Goal: Task Accomplishment & Management: Use online tool/utility

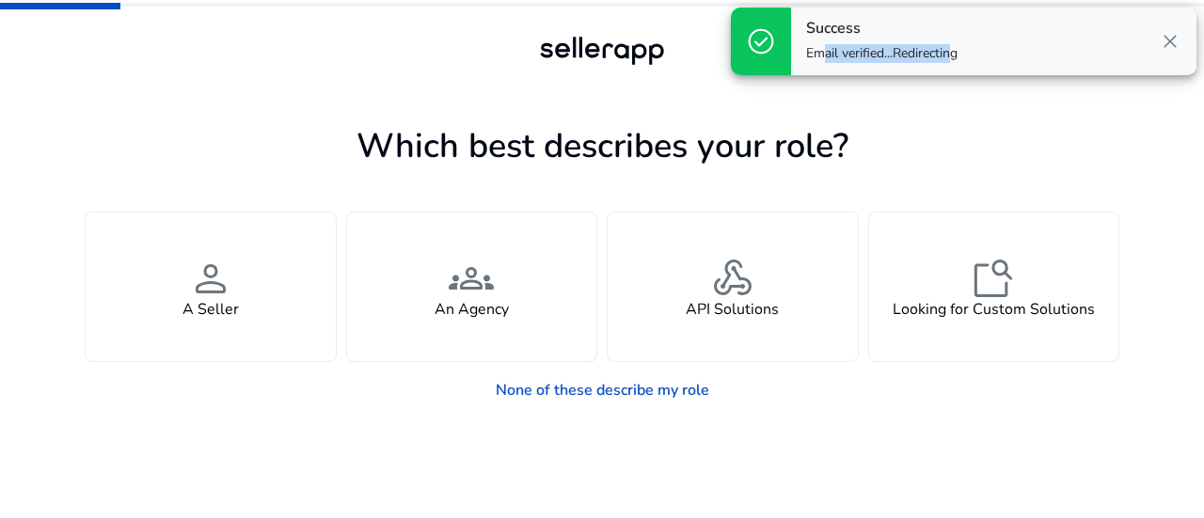
drag, startPoint x: 815, startPoint y: 60, endPoint x: 950, endPoint y: 81, distance: 137.0
click at [946, 81] on div "check_circle Success Email verified...Redirecting close" at bounding box center [963, 41] width 481 height 83
click at [963, 87] on div at bounding box center [602, 87] width 847 height 34
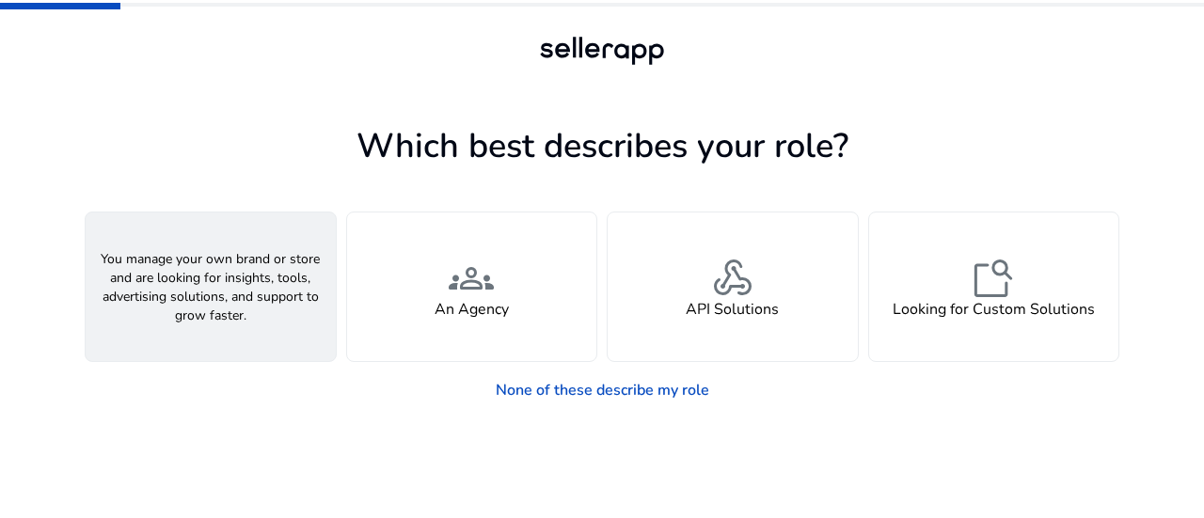
click at [270, 346] on div "person A Seller" at bounding box center [211, 287] width 250 height 149
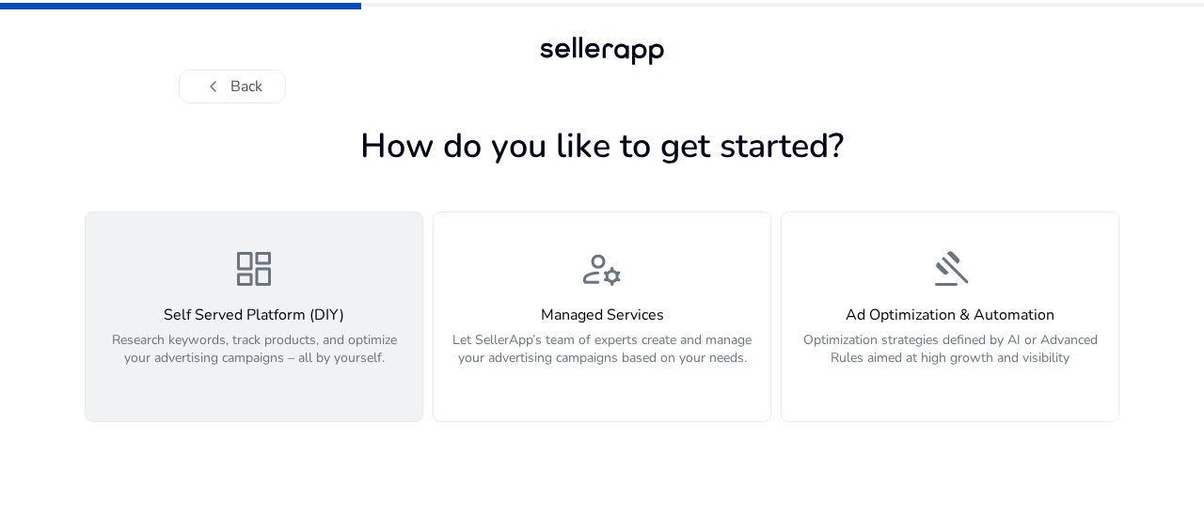
click at [333, 258] on div "dashboard Self Served Platform (DIY) Research keywords, track products, and opt…" at bounding box center [254, 316] width 314 height 141
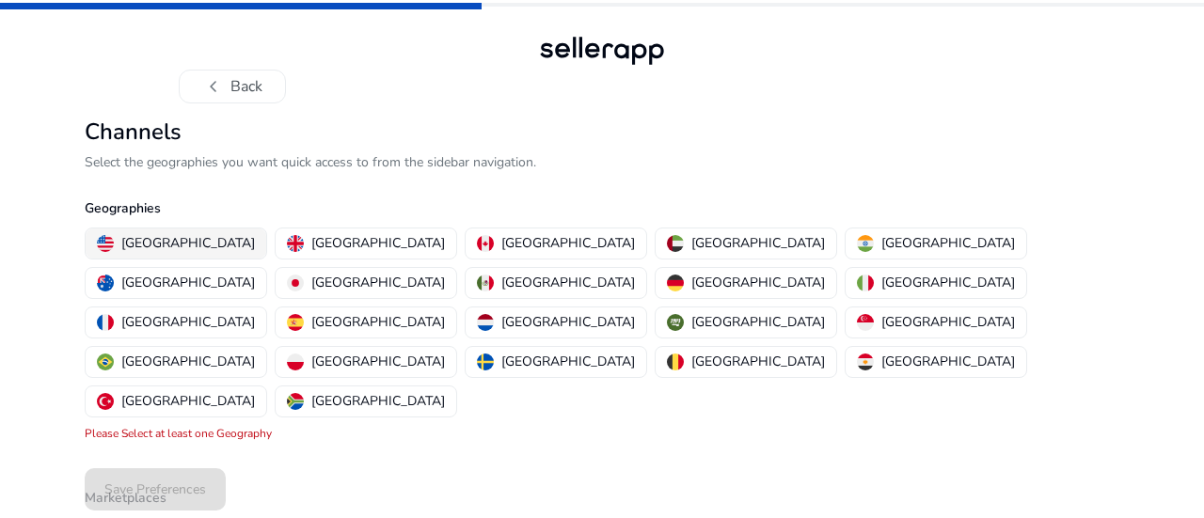
click at [167, 240] on p "[GEOGRAPHIC_DATA]" at bounding box center [188, 243] width 134 height 20
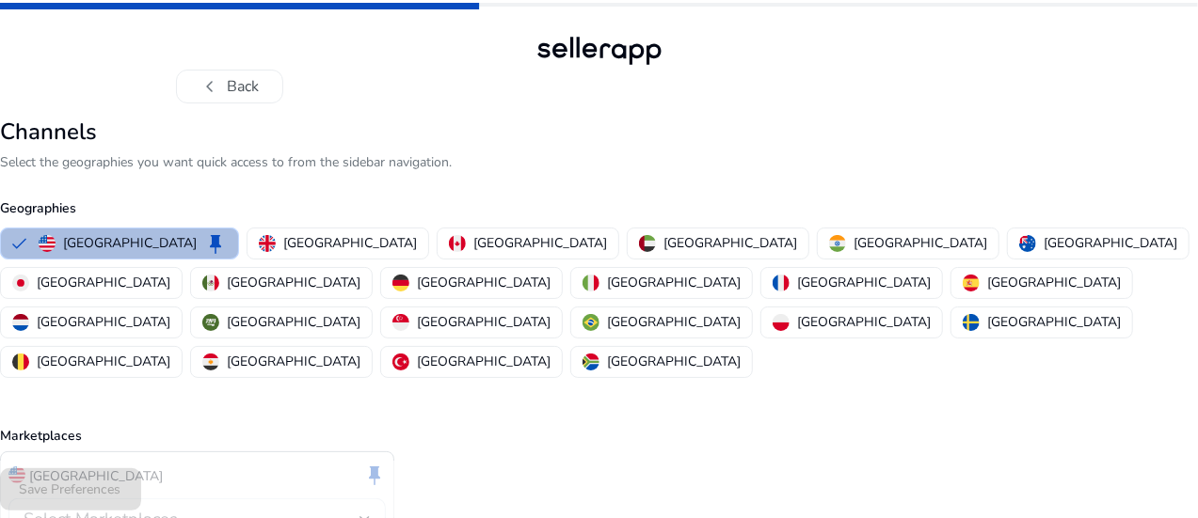
scroll to position [87, 0]
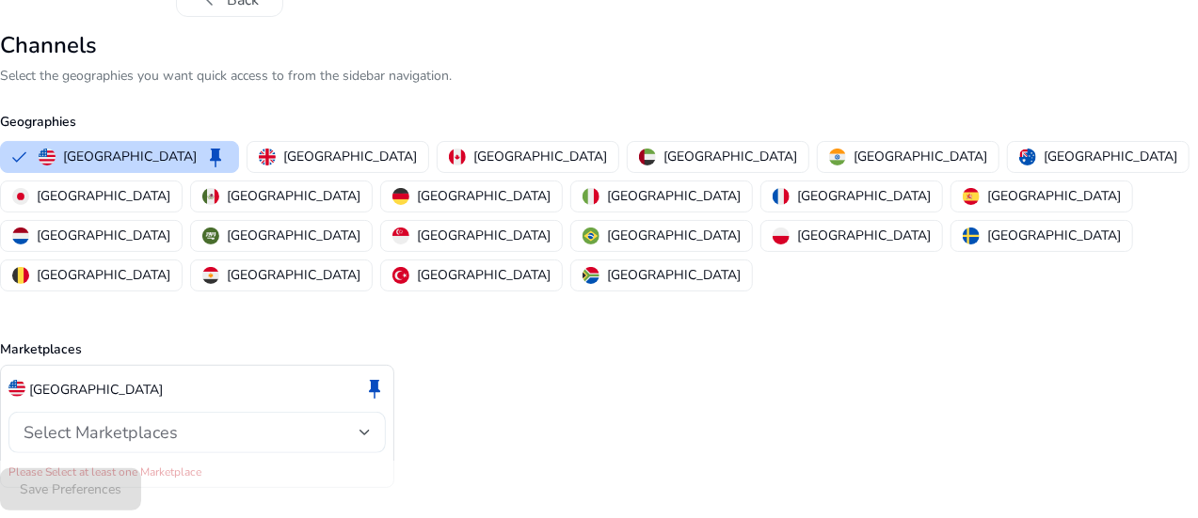
click at [262, 412] on div "Select Marketplaces" at bounding box center [197, 432] width 347 height 41
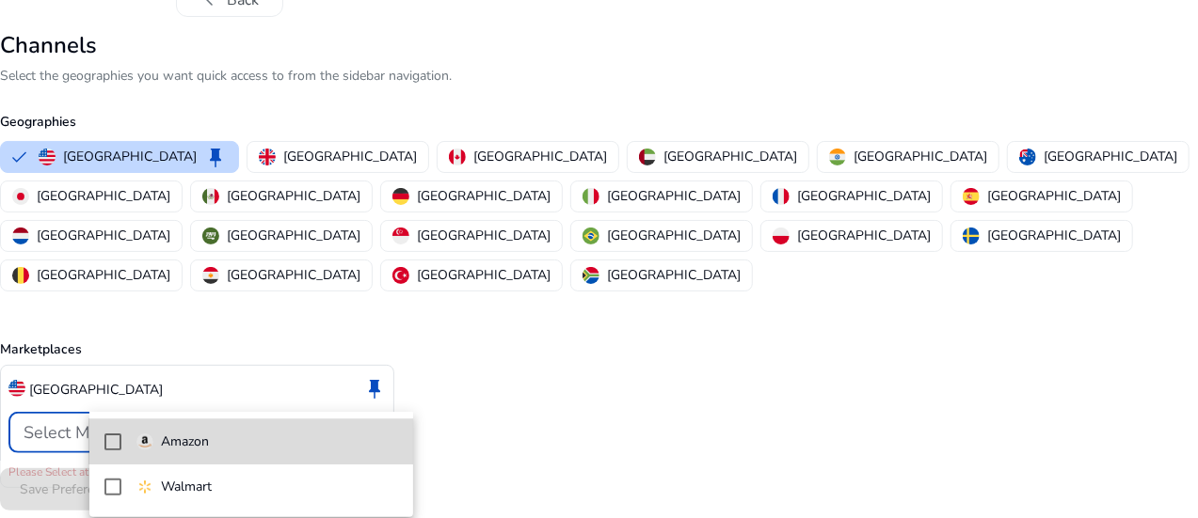
click at [250, 448] on span "Amazon" at bounding box center [267, 442] width 262 height 21
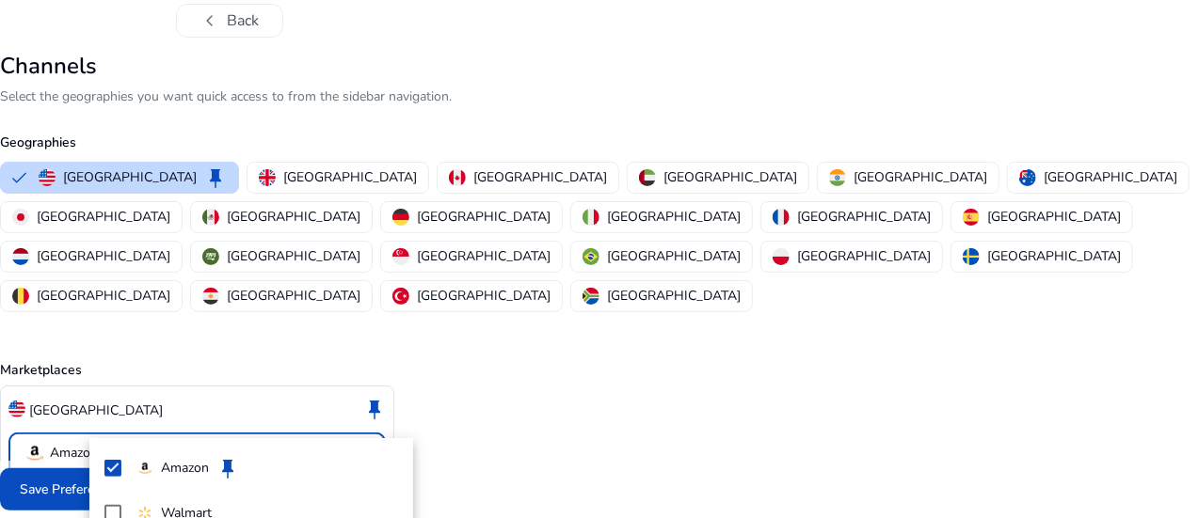
click at [515, 503] on div at bounding box center [599, 259] width 1198 height 518
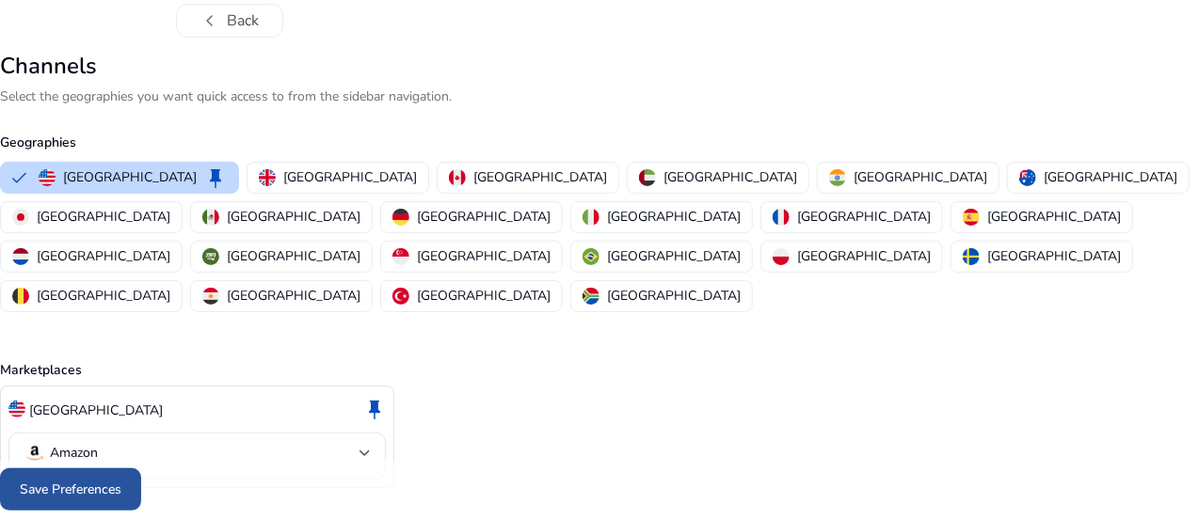
click at [141, 477] on span at bounding box center [70, 490] width 141 height 45
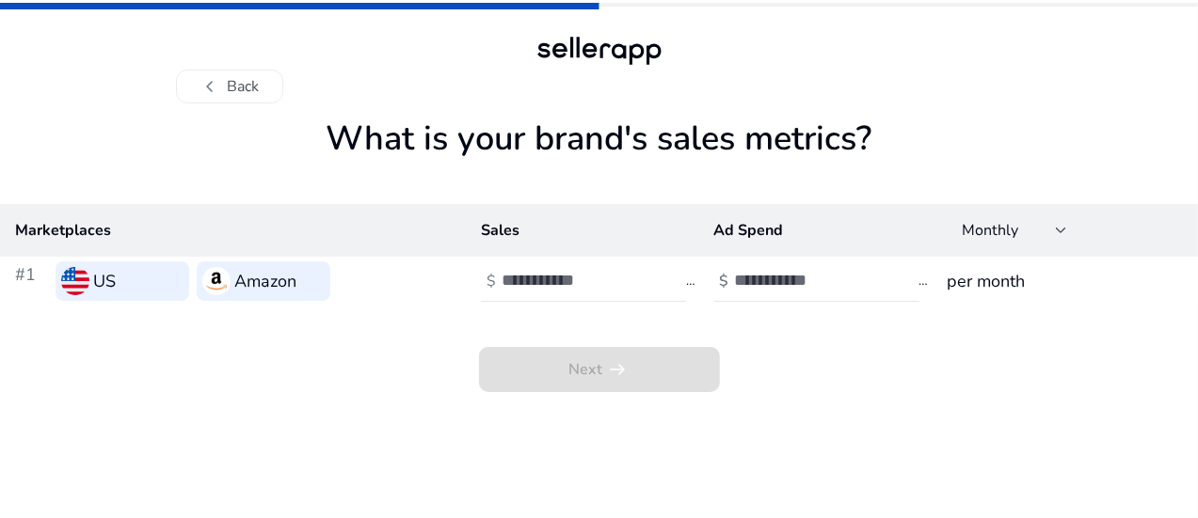
scroll to position [0, 0]
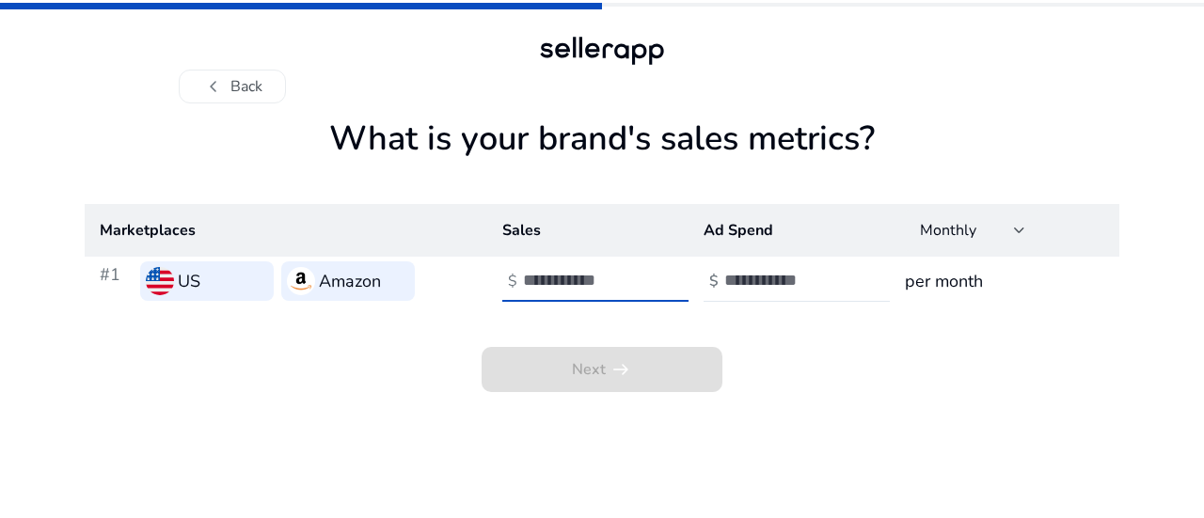
click at [647, 274] on input "*" at bounding box center [586, 280] width 127 height 21
click at [646, 274] on input "***" at bounding box center [586, 280] width 127 height 21
click at [533, 290] on input "***" at bounding box center [586, 280] width 127 height 21
type input "*****"
click at [811, 379] on div "Next arrow_right_alt" at bounding box center [602, 349] width 1035 height 87
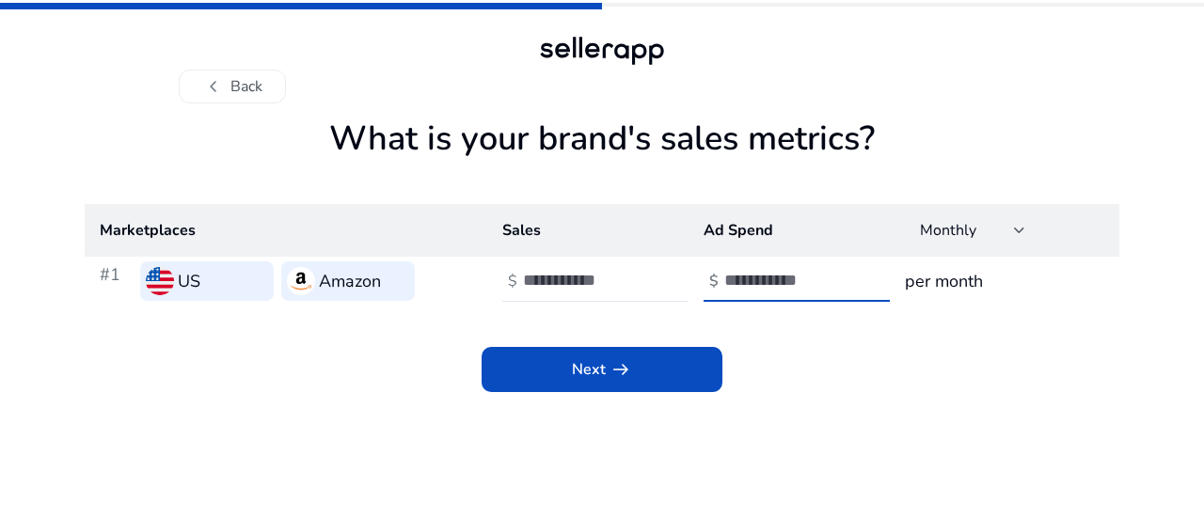
click at [842, 273] on input "**" at bounding box center [787, 280] width 127 height 21
click at [726, 279] on input "**" at bounding box center [787, 280] width 127 height 21
type input "****"
click at [984, 282] on h3 "per month" at bounding box center [1004, 281] width 199 height 26
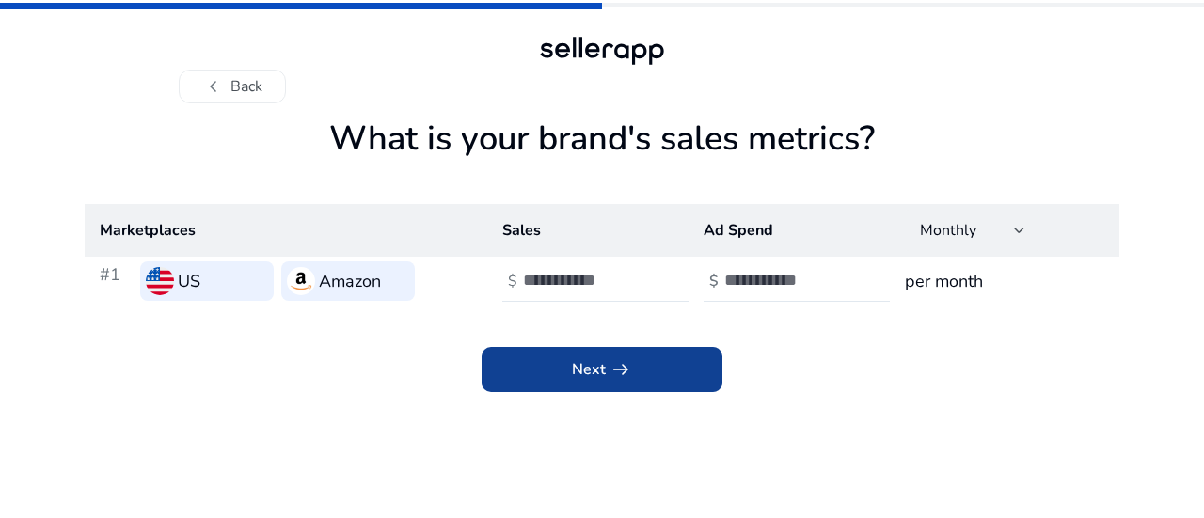
click at [682, 384] on span at bounding box center [602, 369] width 241 height 45
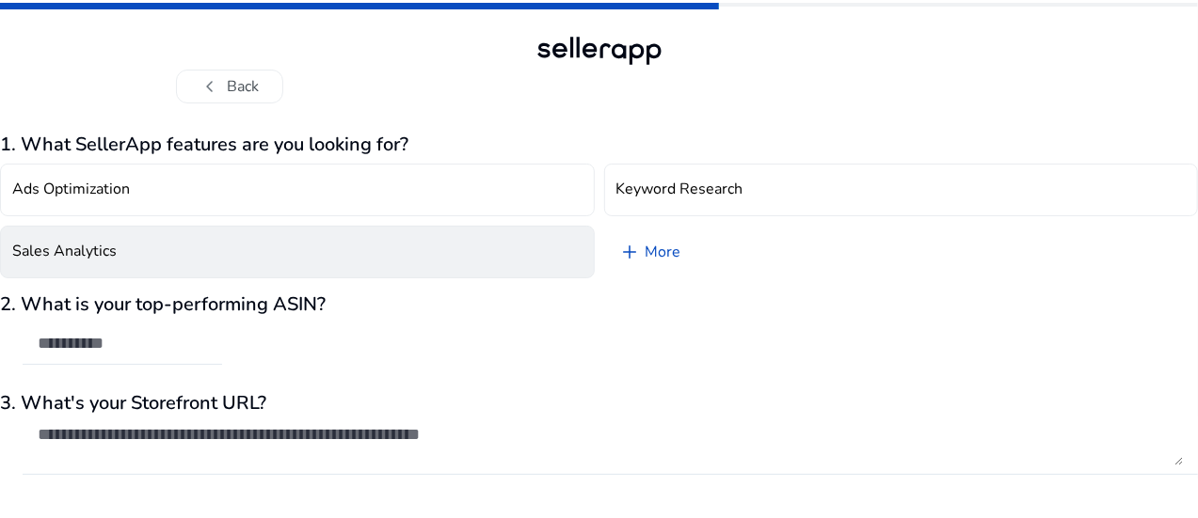
click at [242, 262] on button "Sales Analytics" at bounding box center [297, 252] width 595 height 53
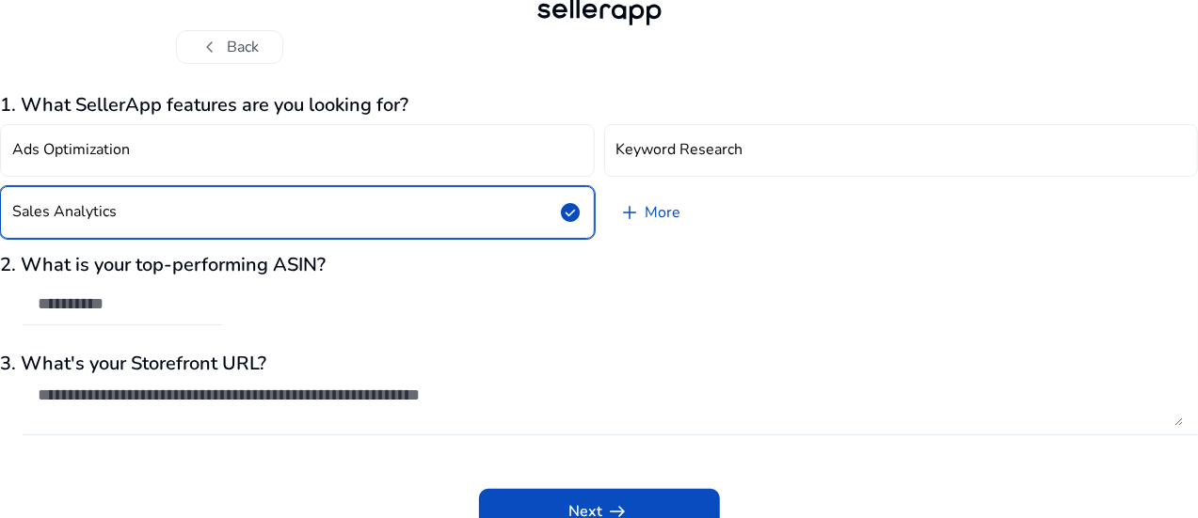
scroll to position [56, 0]
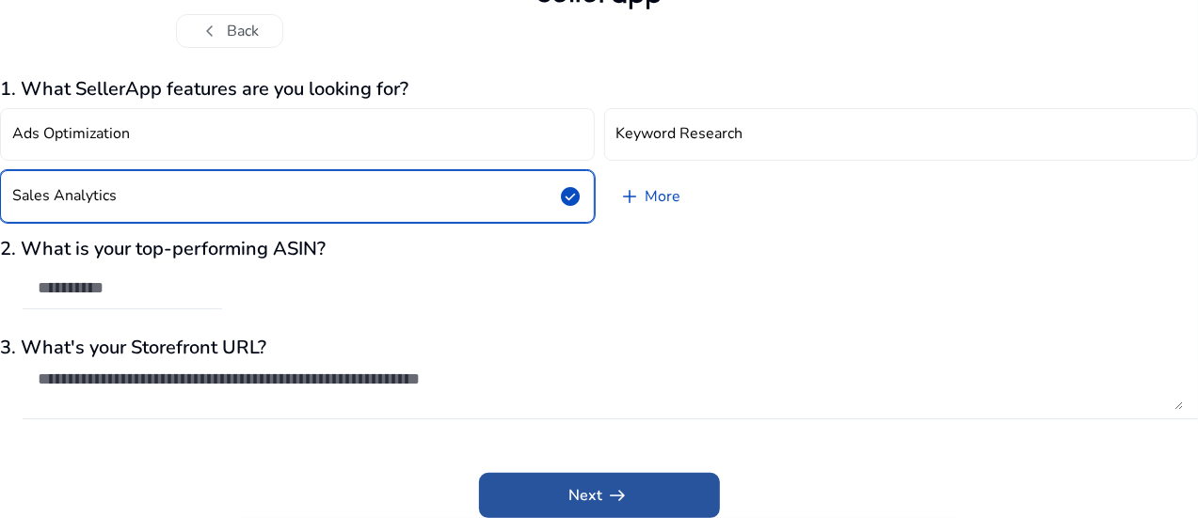
click at [623, 492] on span "arrow_right_alt" at bounding box center [618, 496] width 23 height 23
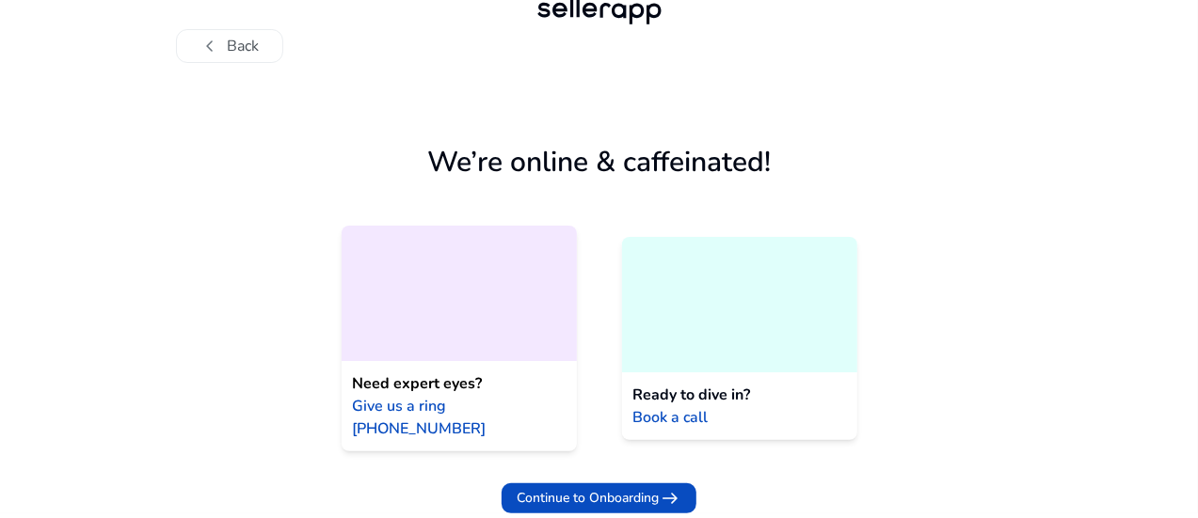
scroll to position [20, 0]
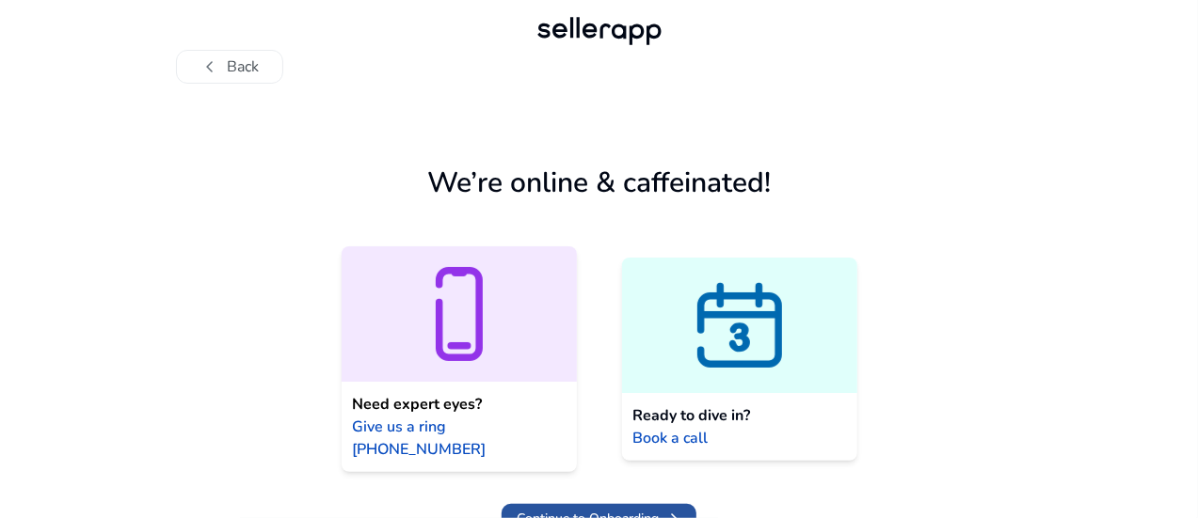
click at [599, 509] on span "Continue to Onboarding" at bounding box center [588, 519] width 142 height 20
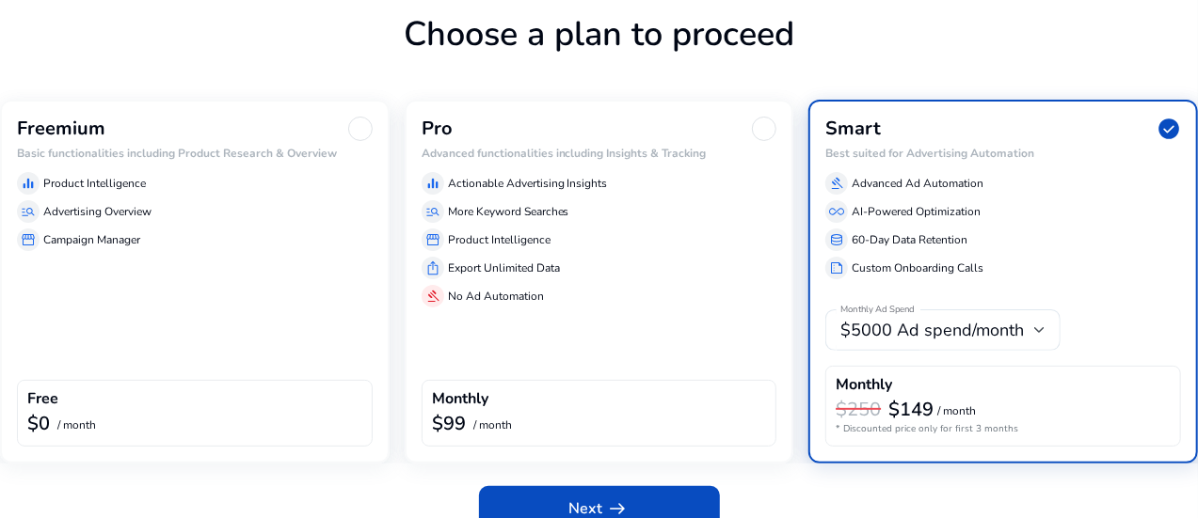
scroll to position [113, 0]
click at [316, 316] on div "Freemium Basic functionalities including Product Research & Overview equalizer …" at bounding box center [194, 281] width 389 height 364
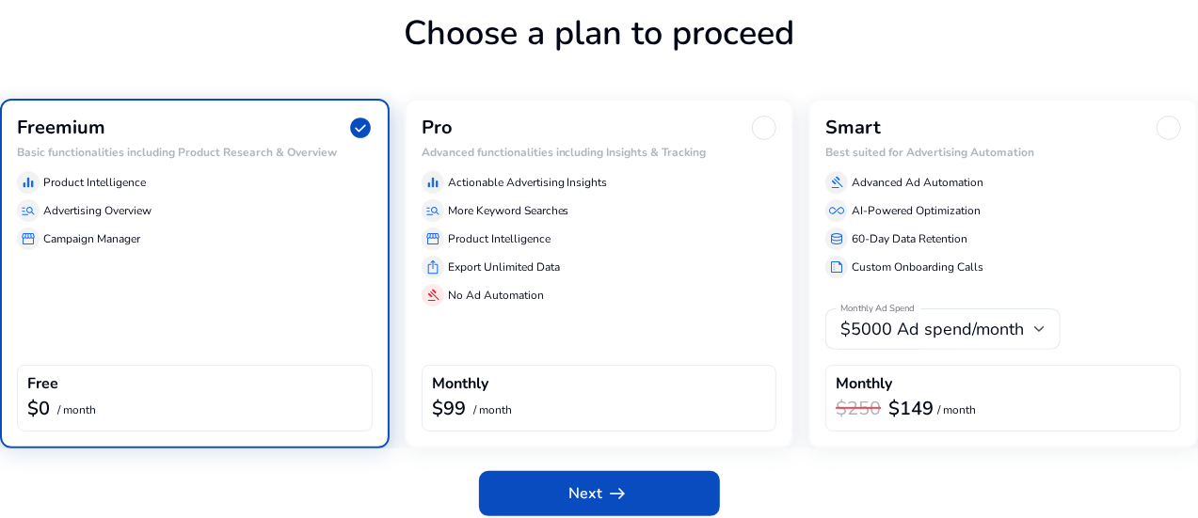
scroll to position [124, 0]
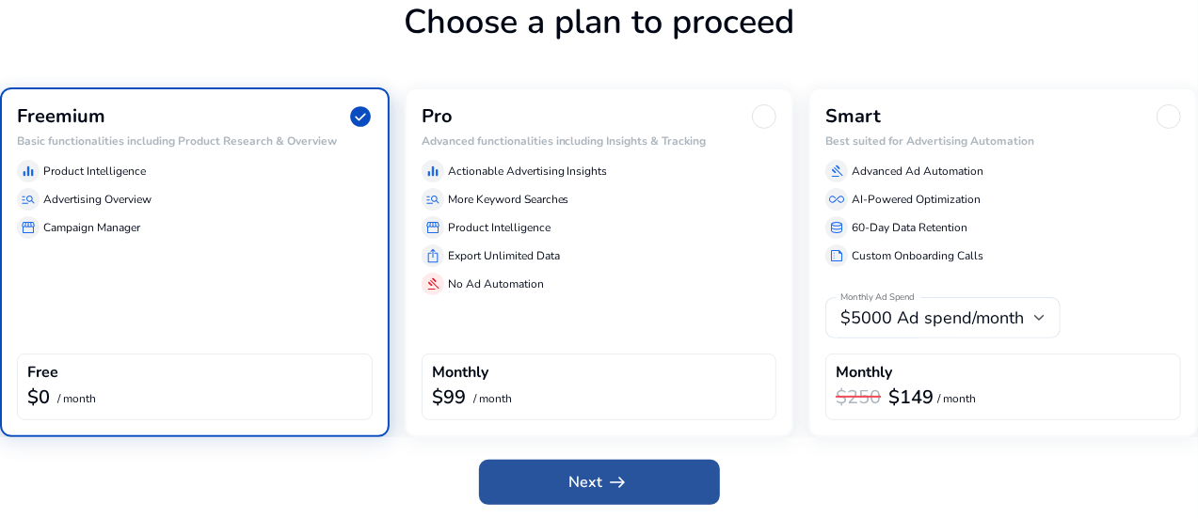
click at [613, 475] on span "arrow_right_alt" at bounding box center [618, 482] width 23 height 23
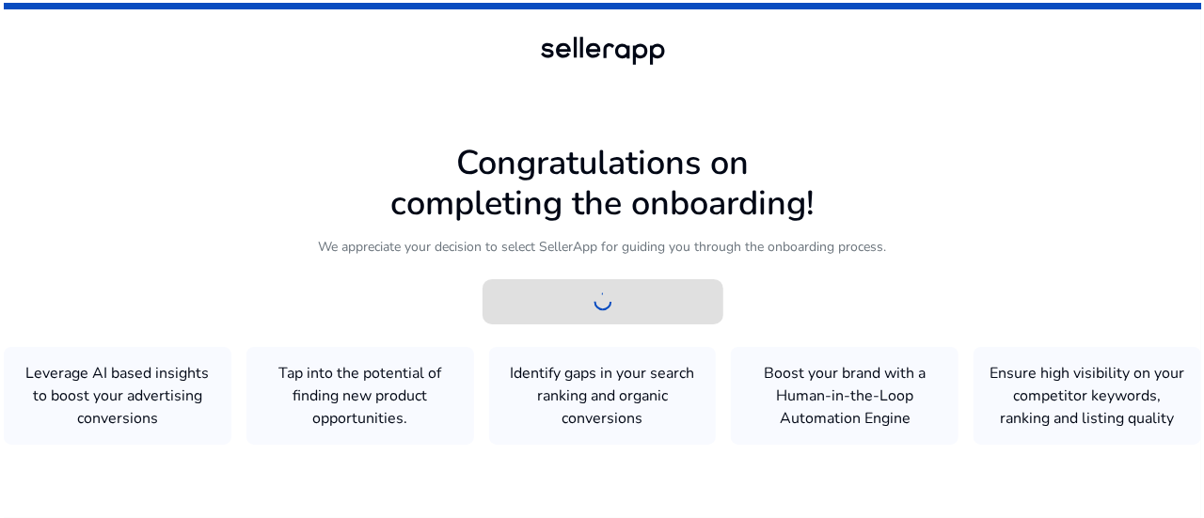
scroll to position [0, 0]
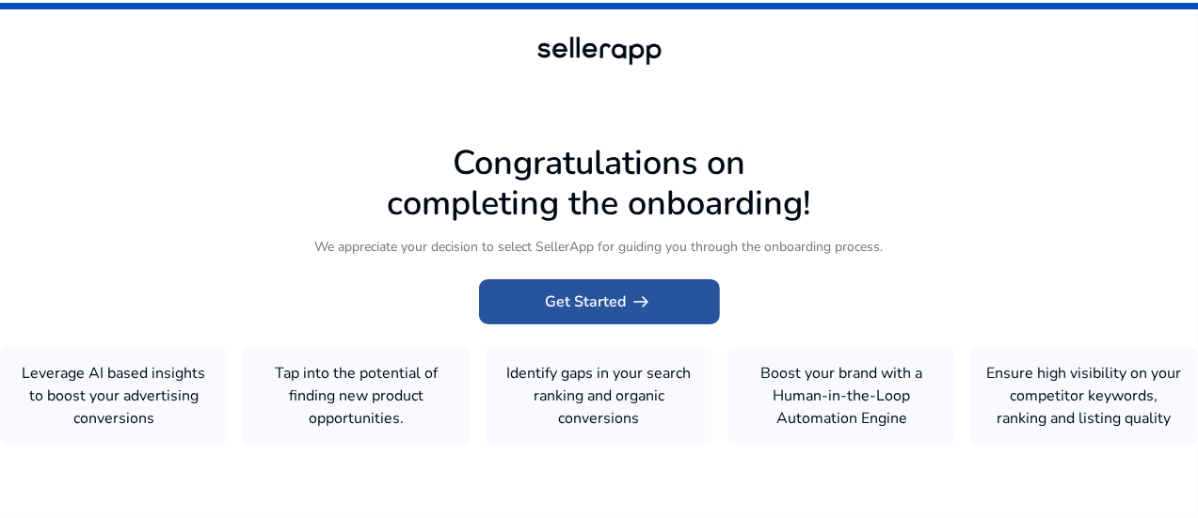
click at [672, 279] on span at bounding box center [599, 301] width 241 height 45
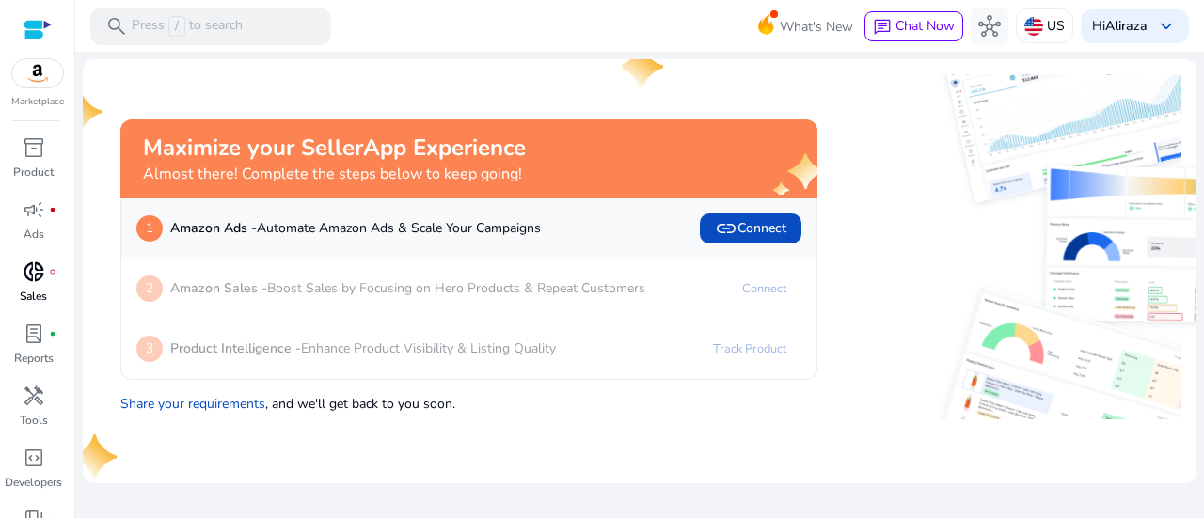
click at [41, 283] on span "donut_small" at bounding box center [34, 272] width 23 height 23
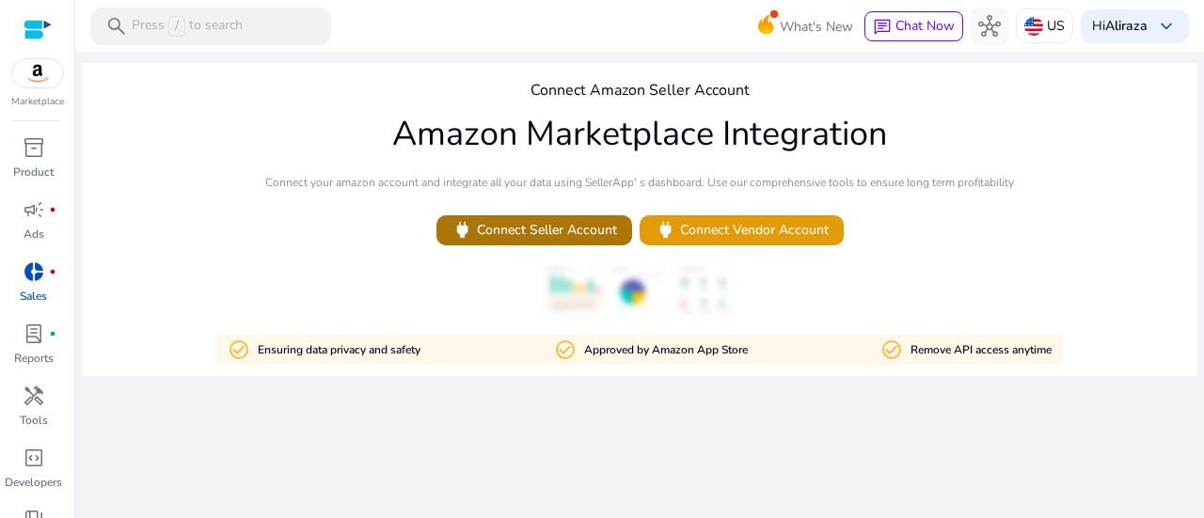
click at [542, 224] on span "power Connect Seller Account" at bounding box center [535, 230] width 166 height 22
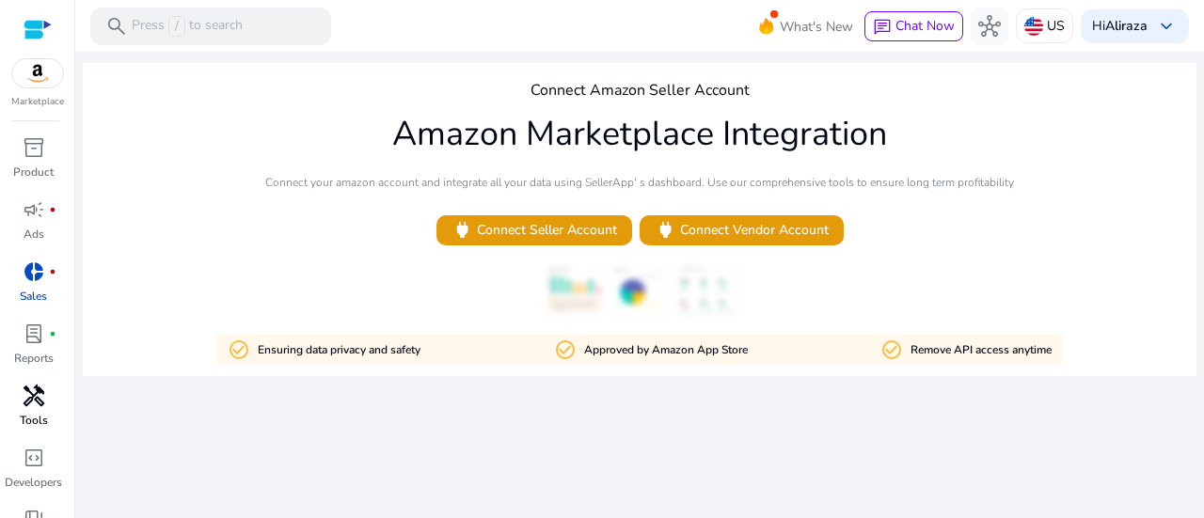
click at [34, 394] on span "handyman" at bounding box center [34, 396] width 23 height 23
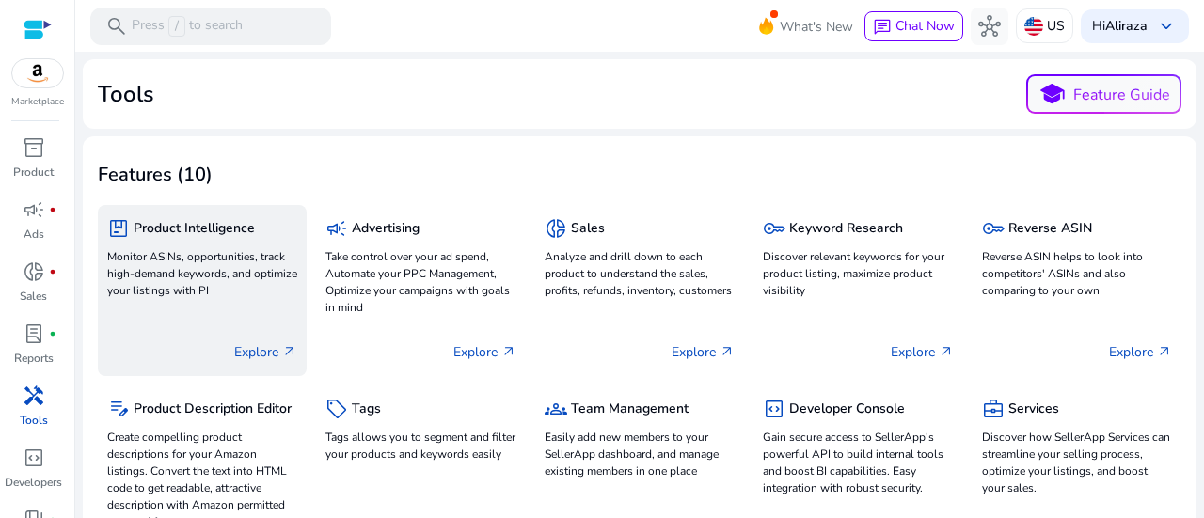
click at [227, 278] on p "Monitor ASINs, opportunities, track high-demand keywords, and optimize your lis…" at bounding box center [202, 273] width 190 height 51
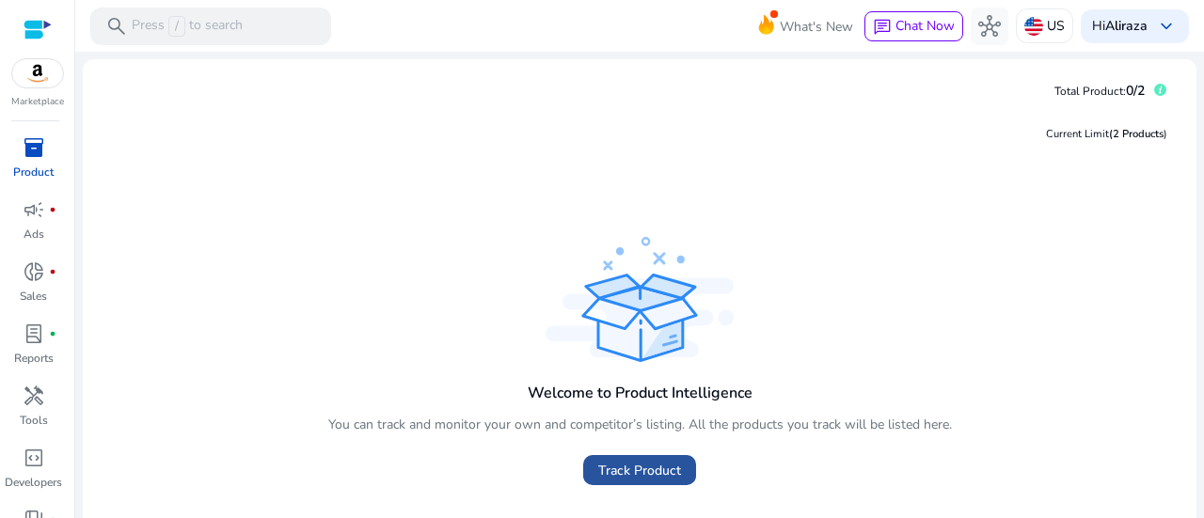
click at [673, 479] on span "Track Product" at bounding box center [639, 471] width 83 height 20
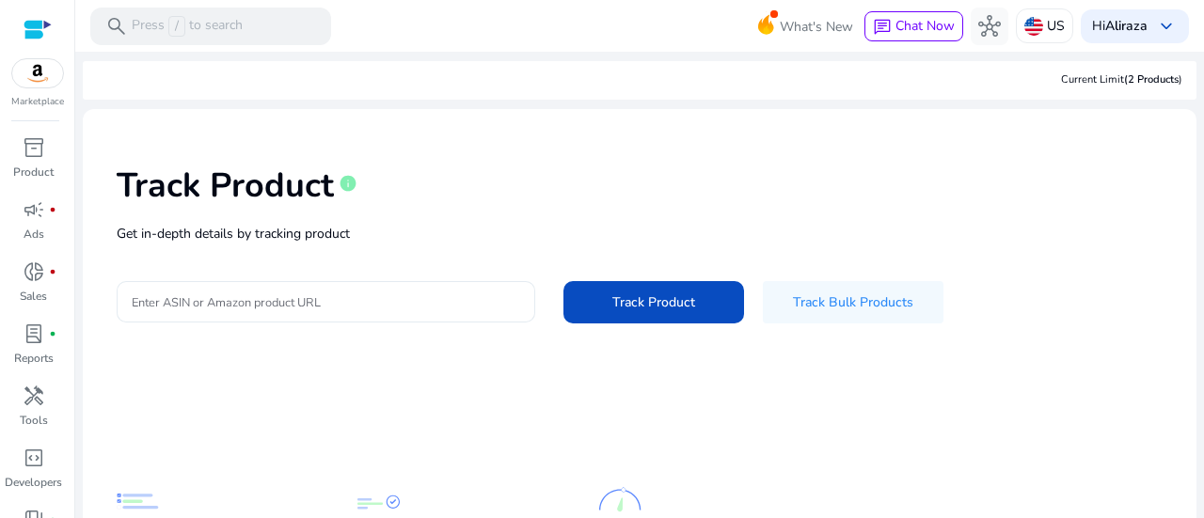
click at [381, 284] on div at bounding box center [326, 301] width 389 height 41
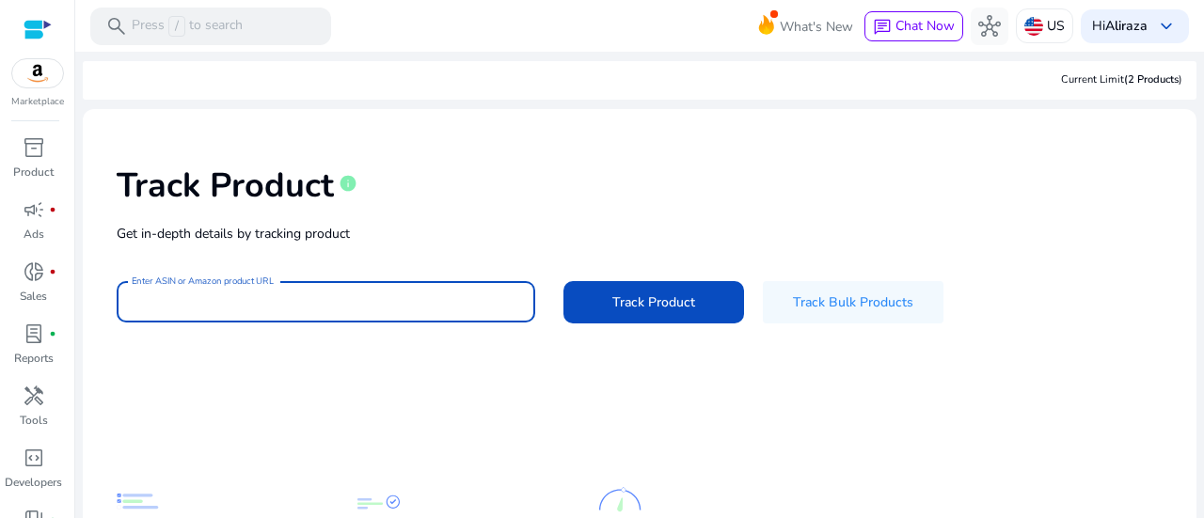
paste input "**********"
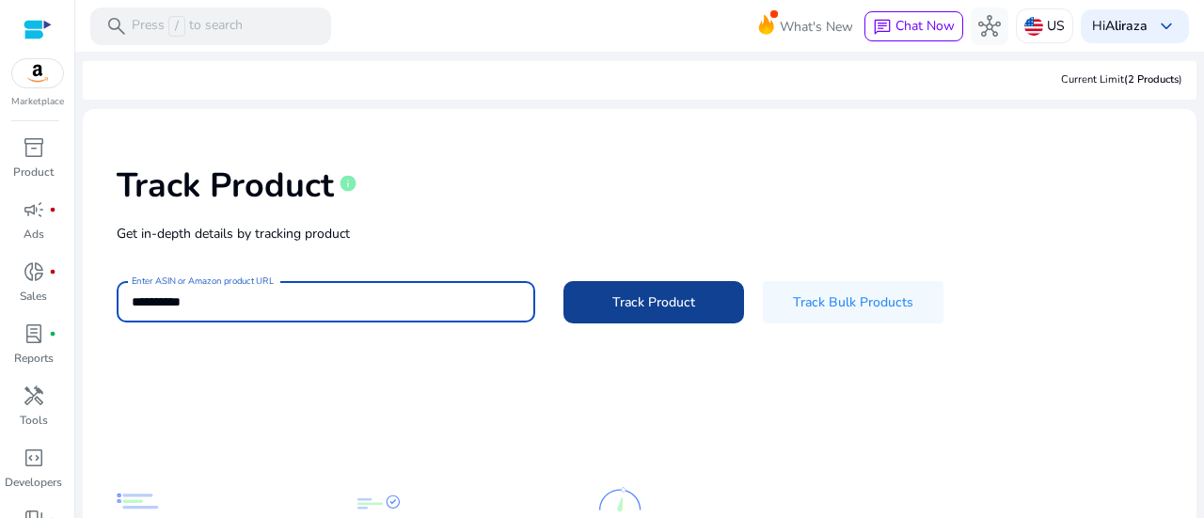
type input "**********"
click at [609, 305] on span at bounding box center [654, 302] width 181 height 45
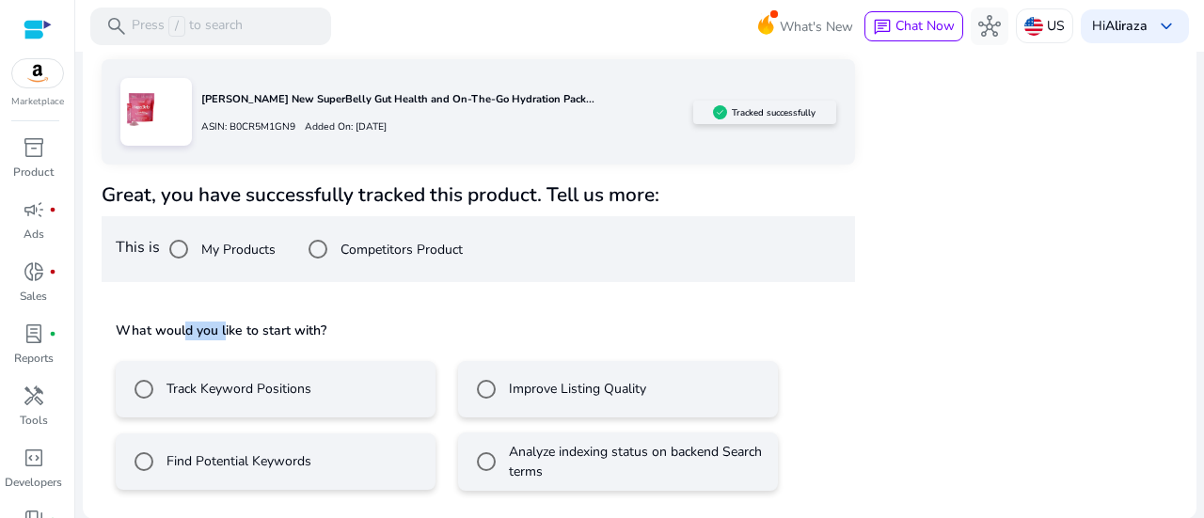
drag, startPoint x: 198, startPoint y: 326, endPoint x: 252, endPoint y: 323, distance: 54.7
click at [226, 325] on h5 "What would you like to start with?" at bounding box center [478, 331] width 725 height 19
click at [375, 332] on h5 "What would you like to start with?" at bounding box center [478, 331] width 725 height 19
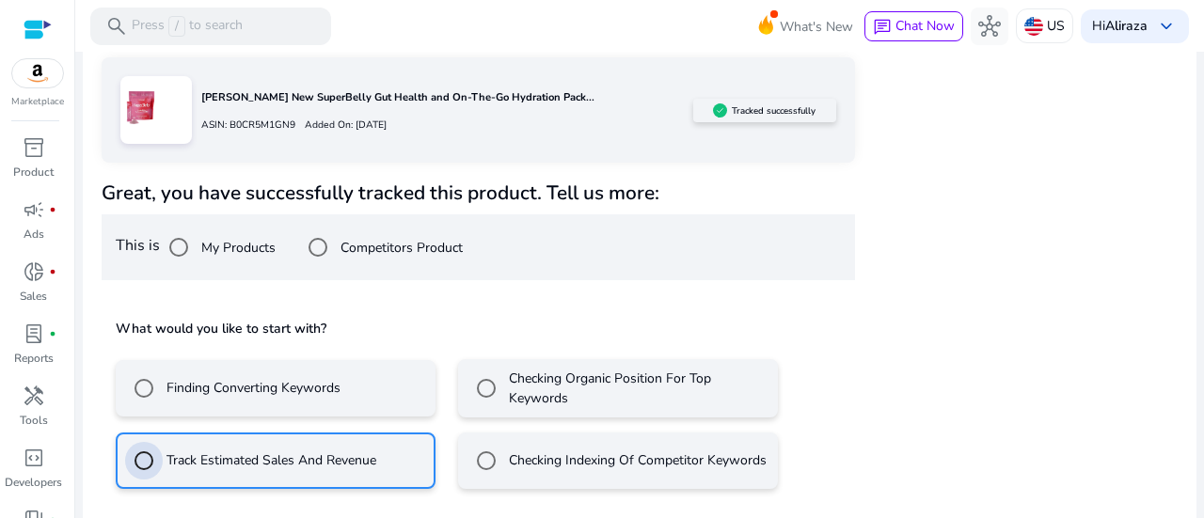
scroll to position [388, 0]
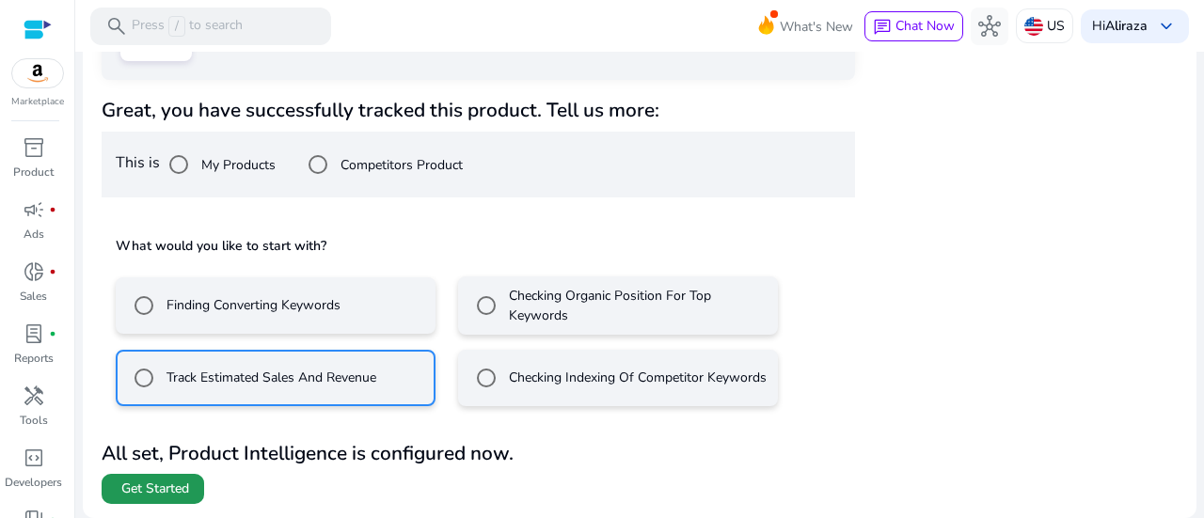
click at [169, 475] on span at bounding box center [153, 489] width 103 height 45
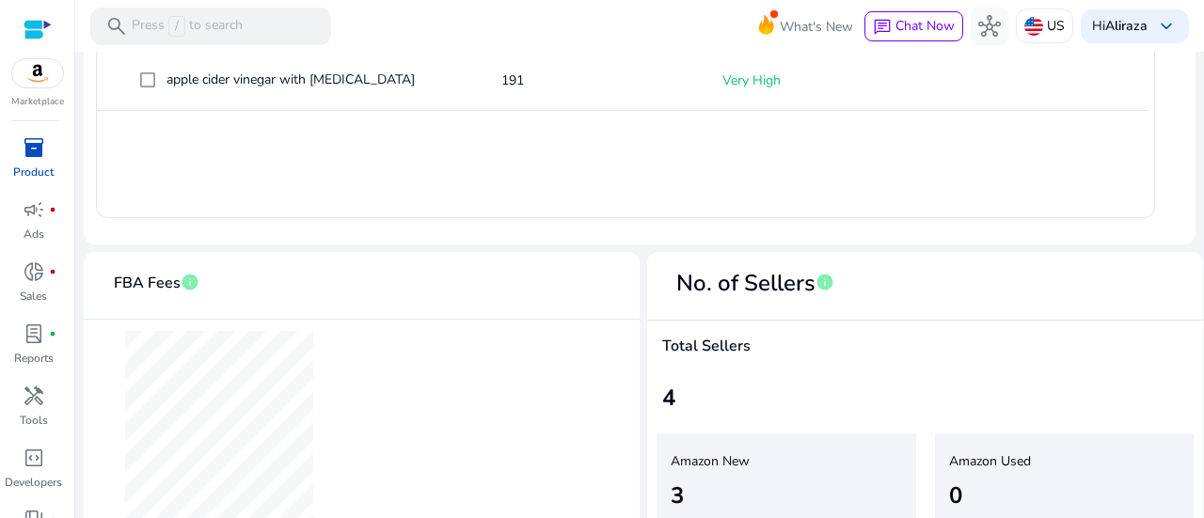
scroll to position [1118, 0]
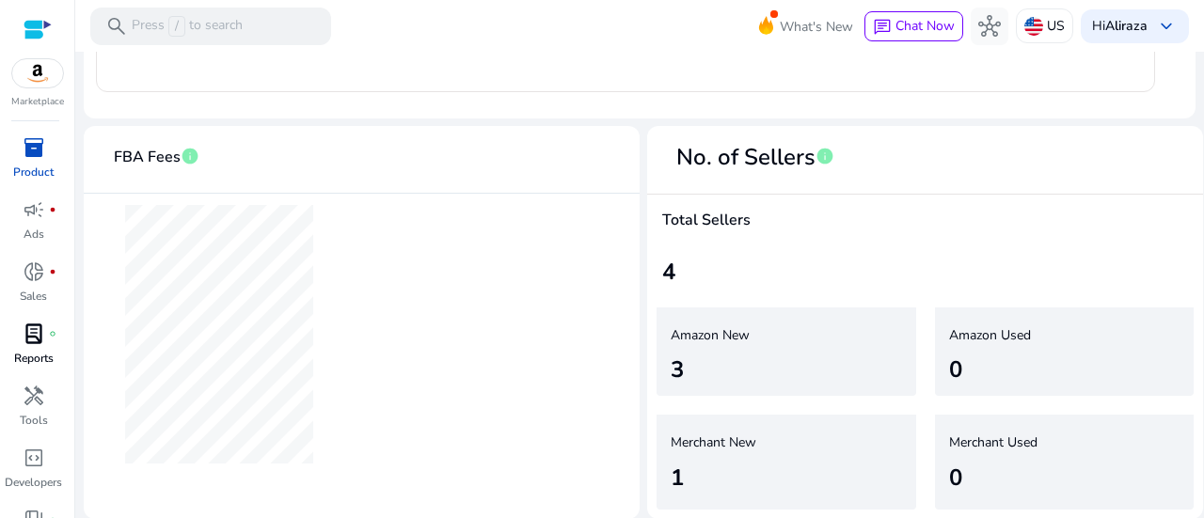
click at [30, 336] on span "lab_profile" at bounding box center [34, 334] width 23 height 23
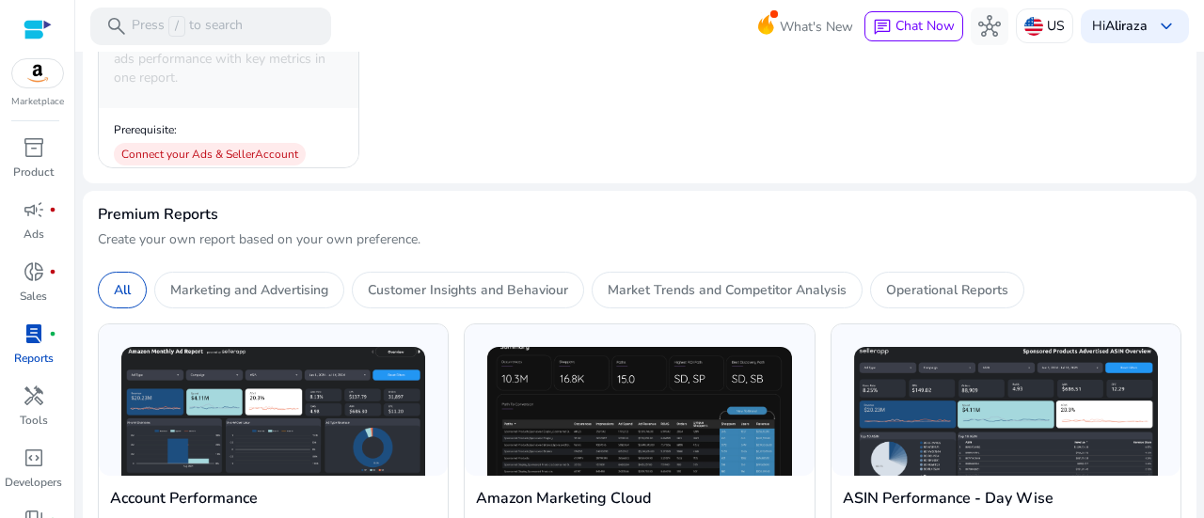
scroll to position [621, 0]
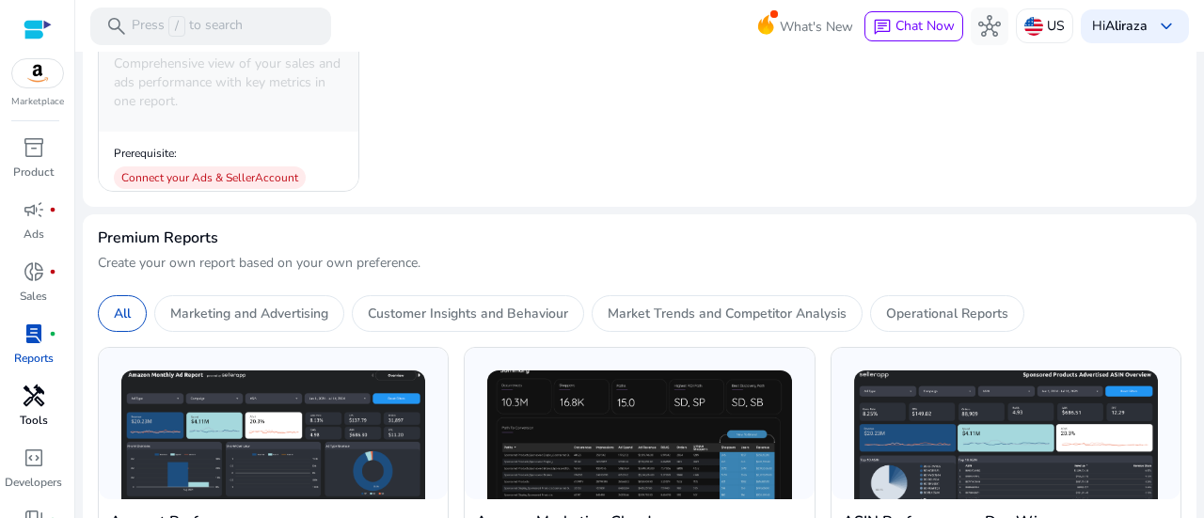
click at [38, 398] on span "handyman" at bounding box center [34, 396] width 23 height 23
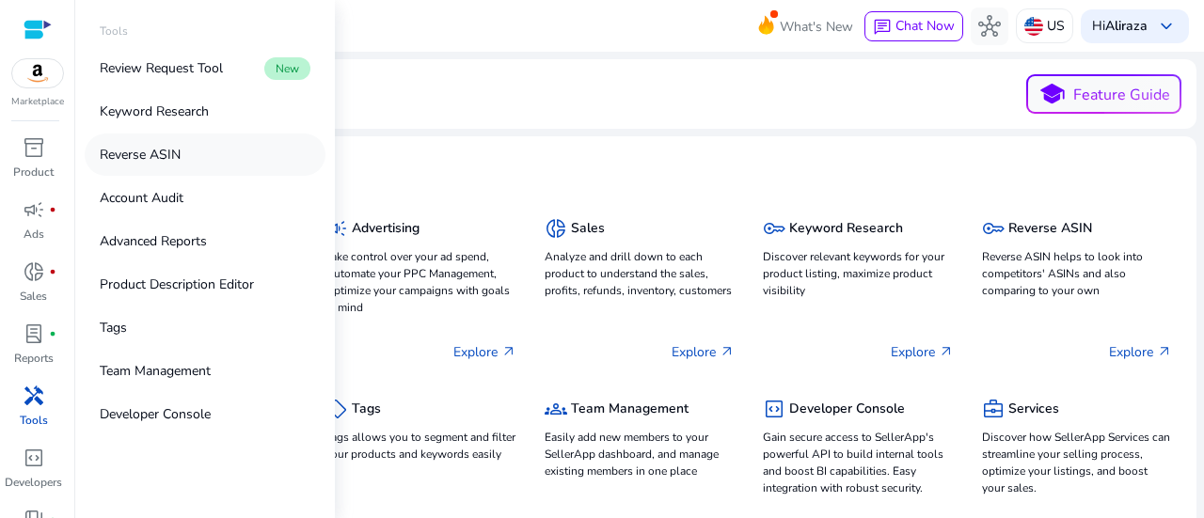
click at [203, 159] on link "Reverse ASIN" at bounding box center [205, 155] width 241 height 42
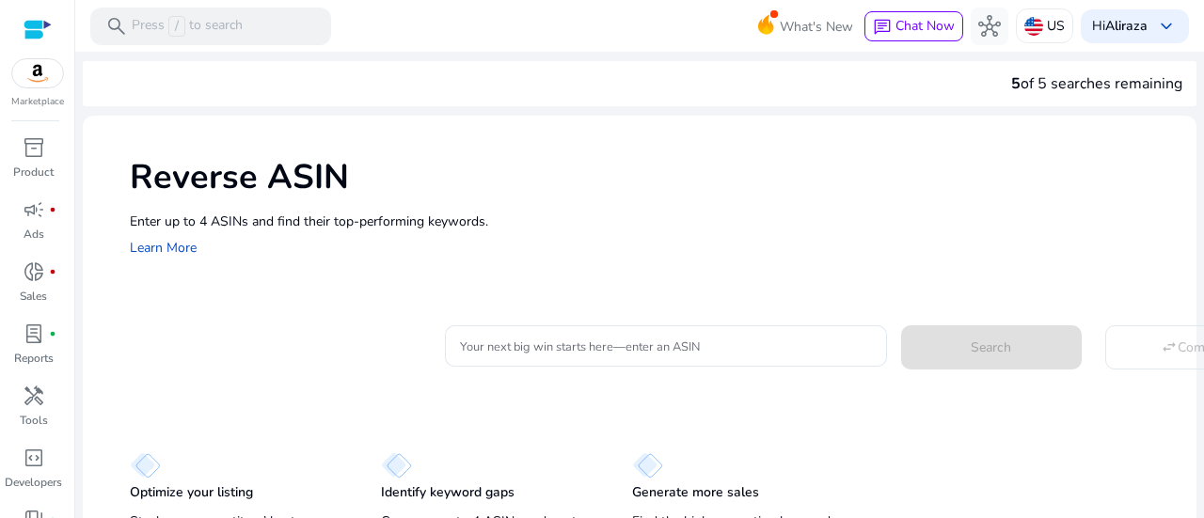
scroll to position [56, 0]
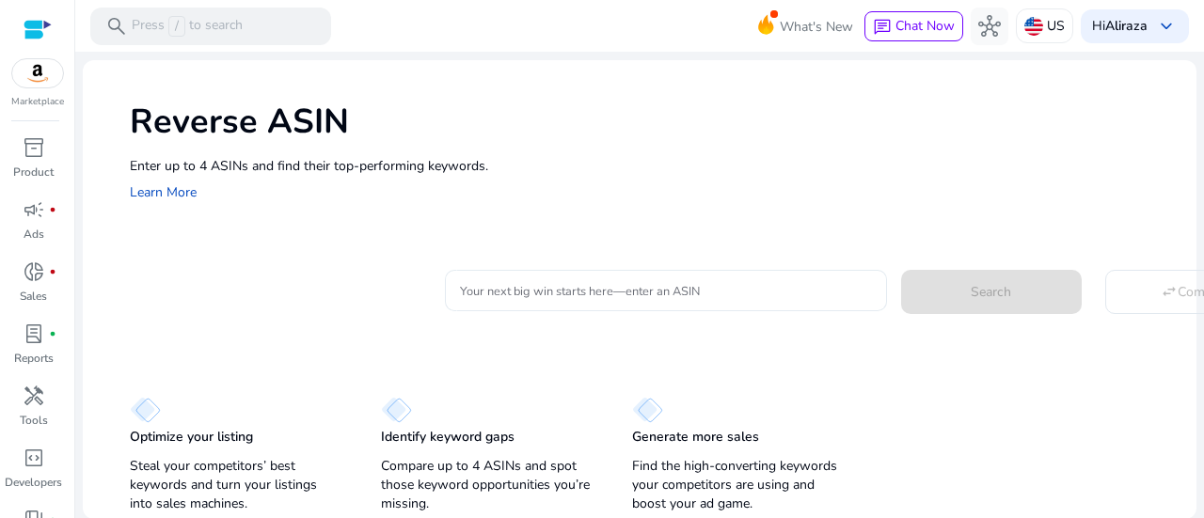
click at [600, 300] on input "Your next big win starts here—enter an ASIN" at bounding box center [666, 290] width 412 height 21
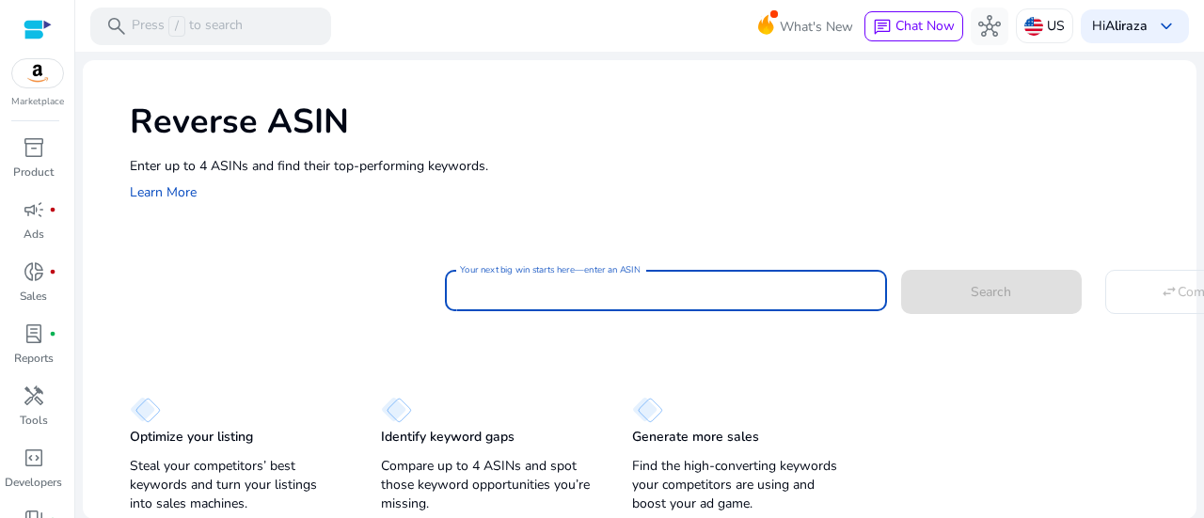
paste input "**********"
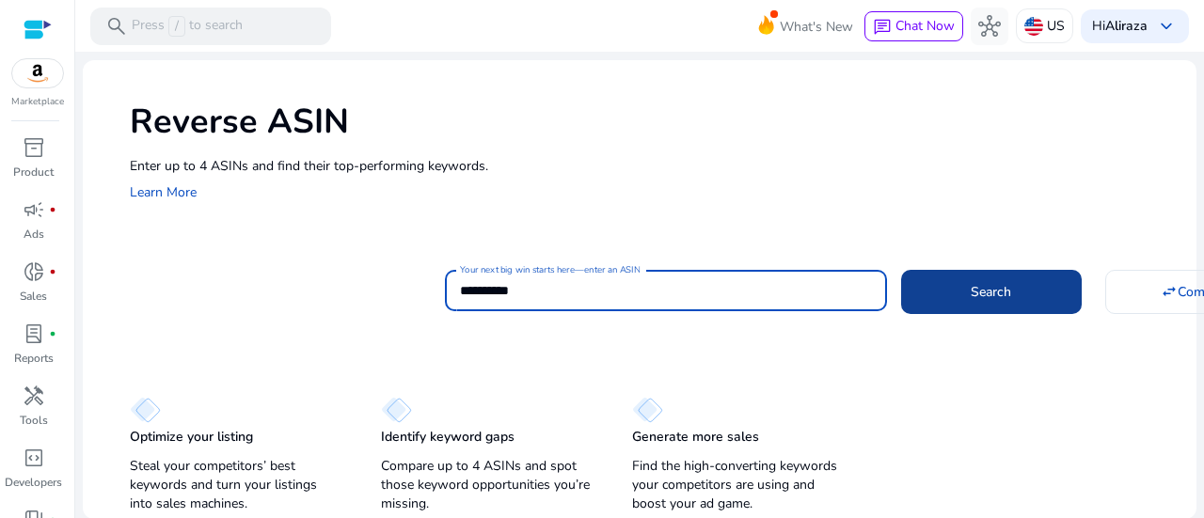
type input "**********"
click at [945, 290] on span at bounding box center [991, 291] width 181 height 45
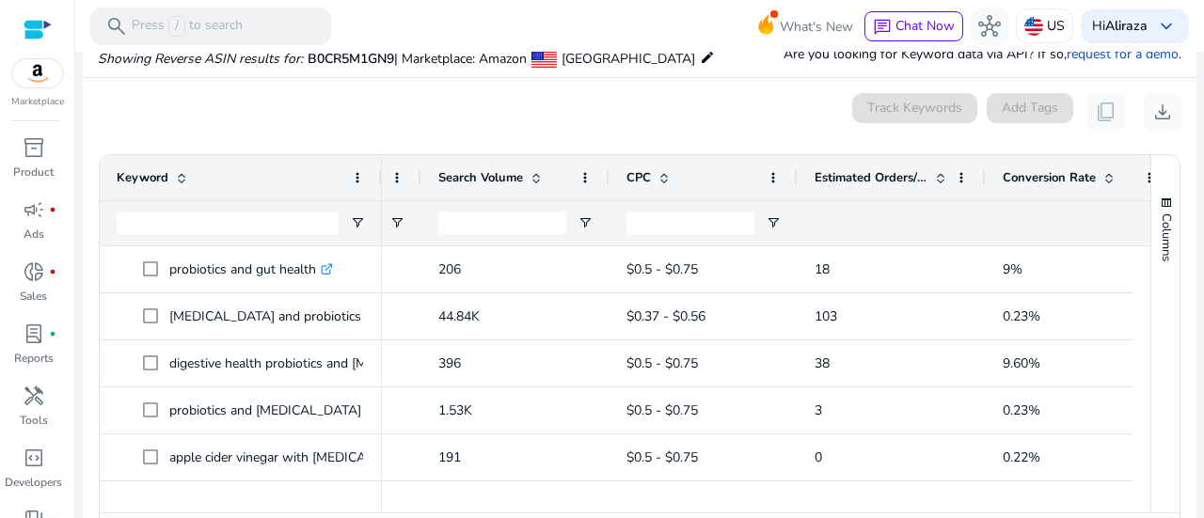
scroll to position [0, 0]
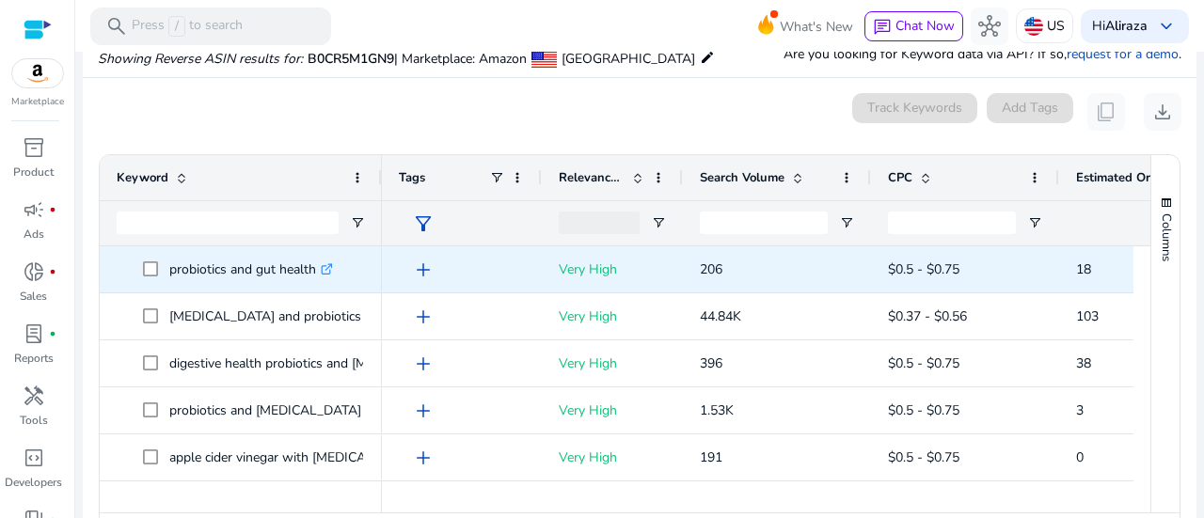
click at [326, 269] on icon ".st0{fill:#2c8af8}" at bounding box center [327, 269] width 12 height 12
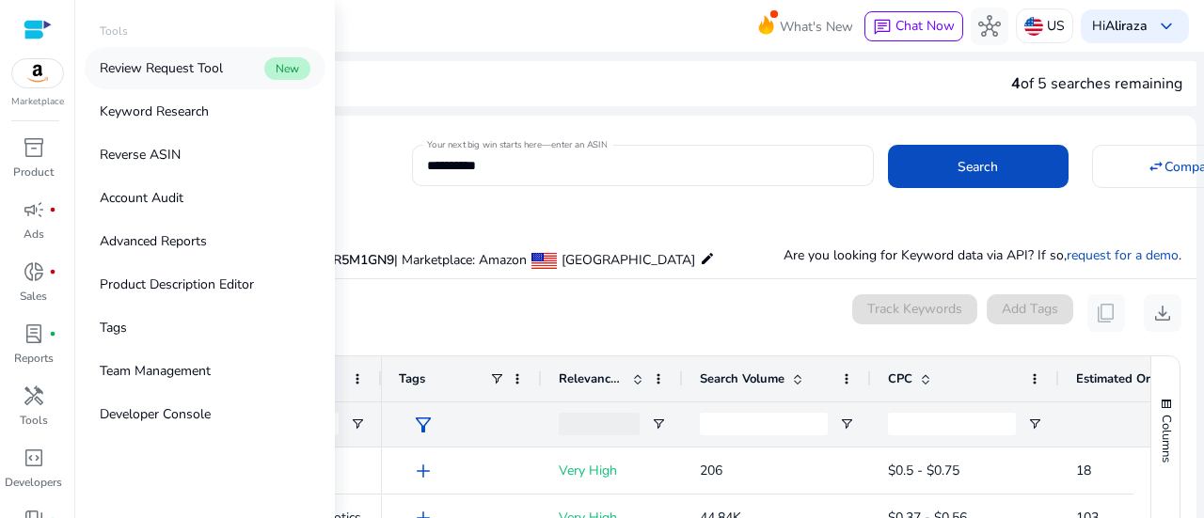
click at [164, 62] on p "Review Request Tool" at bounding box center [161, 68] width 123 height 20
